Goal: Task Accomplishment & Management: Use online tool/utility

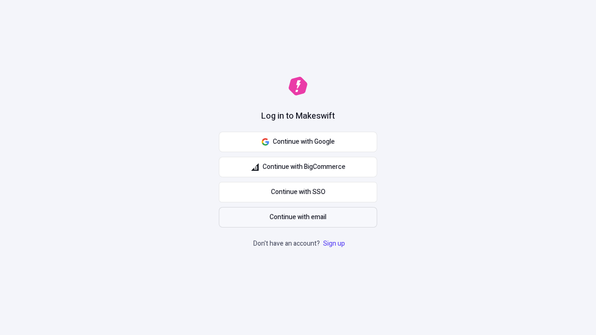
click at [298, 218] on span "Continue with email" at bounding box center [298, 217] width 57 height 10
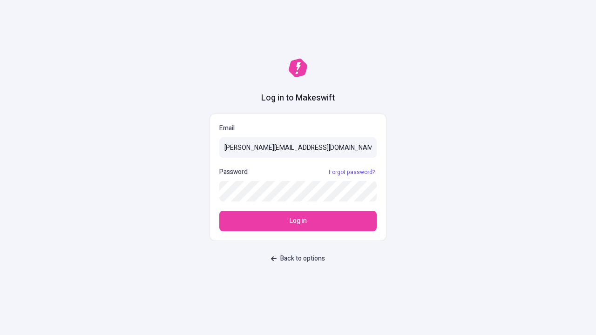
type input "sasha+test-ui@makeswift.com"
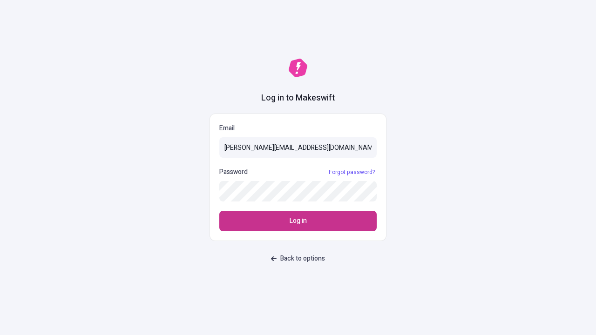
click at [298, 221] on span "Log in" at bounding box center [298, 221] width 17 height 10
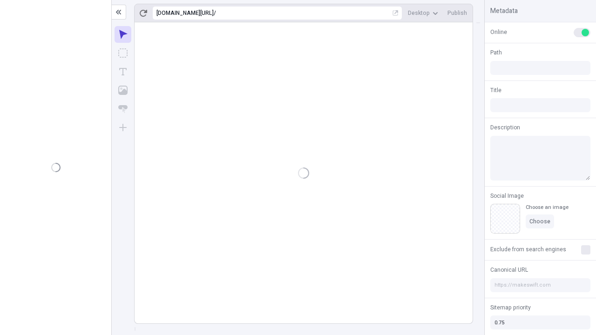
type input "/deep-link-acidus"
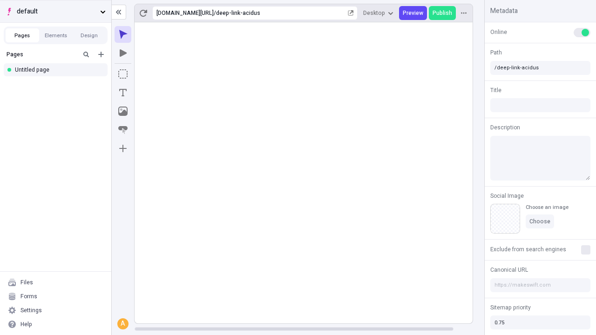
click at [55, 11] on span "default" at bounding box center [57, 12] width 80 height 10
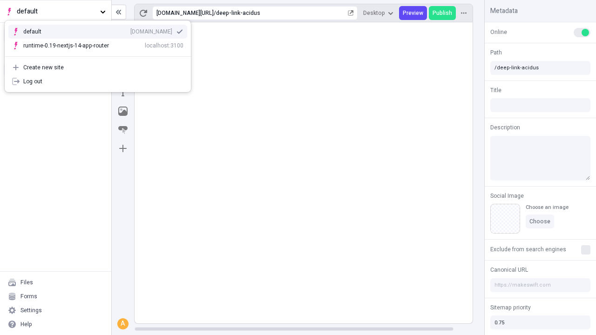
click at [98, 68] on div "Create new site" at bounding box center [103, 67] width 160 height 7
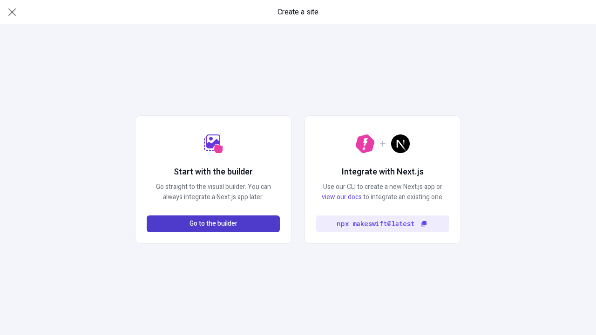
click at [213, 224] on span "Go to the builder" at bounding box center [214, 224] width 48 height 10
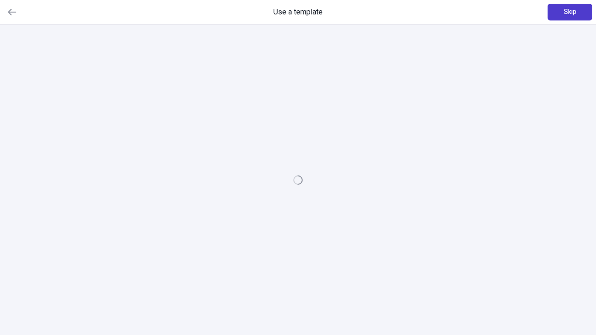
click at [570, 12] on span "Skip" at bounding box center [570, 12] width 13 height 10
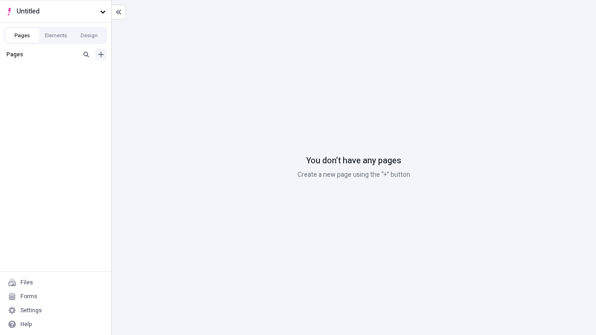
click at [101, 54] on icon "Add new" at bounding box center [101, 55] width 6 height 6
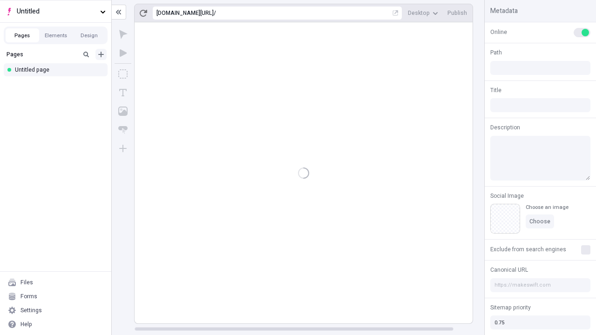
type input "/page"
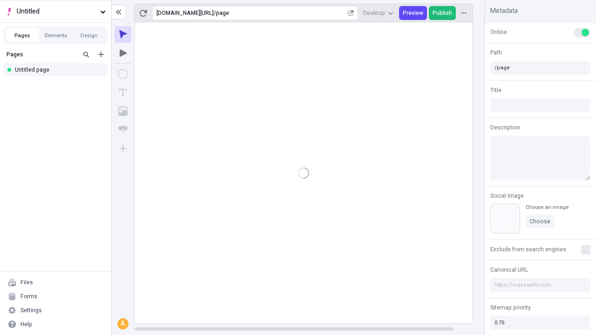
click at [443, 13] on span "Publish" at bounding box center [443, 12] width 20 height 7
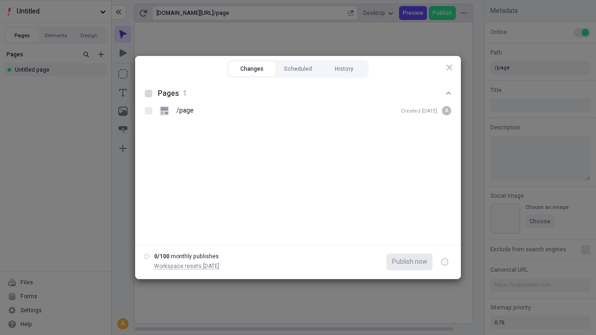
click at [252, 69] on button "Changes" at bounding box center [252, 69] width 46 height 14
click at [149, 94] on div at bounding box center [148, 93] width 7 height 7
checkbox input "true"
click at [445, 262] on icon "button" at bounding box center [445, 262] width 2 height 3
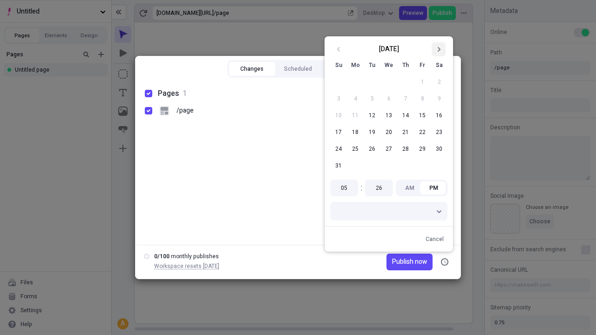
click at [439, 49] on icon "Go to next month" at bounding box center [439, 50] width 6 height 6
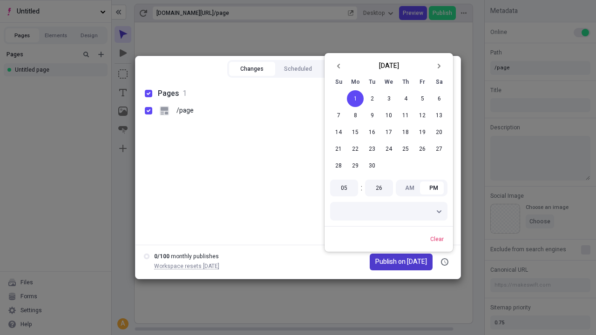
click at [397, 262] on span "Publish on [DATE]" at bounding box center [401, 262] width 52 height 10
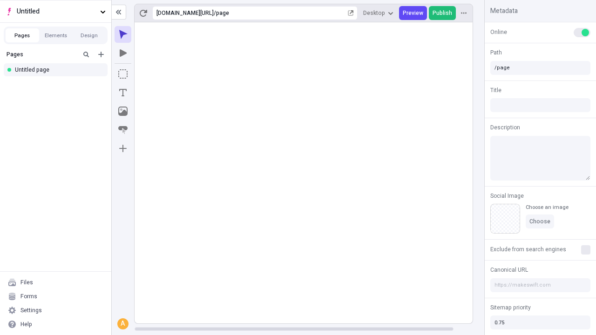
click at [443, 13] on span "Publish" at bounding box center [443, 12] width 20 height 7
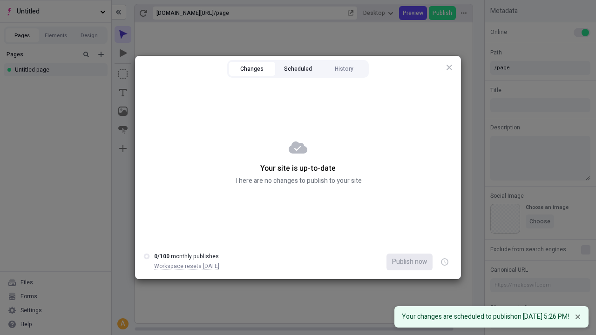
click at [298, 69] on button "Scheduled" at bounding box center [298, 69] width 46 height 14
